Goal: Navigation & Orientation: Find specific page/section

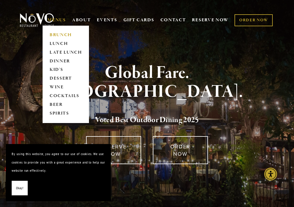
click at [55, 32] on link "BRUNCH" at bounding box center [66, 35] width 36 height 9
click at [58, 40] on link "LUNCH" at bounding box center [66, 43] width 36 height 9
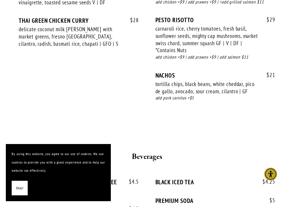
scroll to position [1323, 0]
